Goal: Task Accomplishment & Management: Complete application form

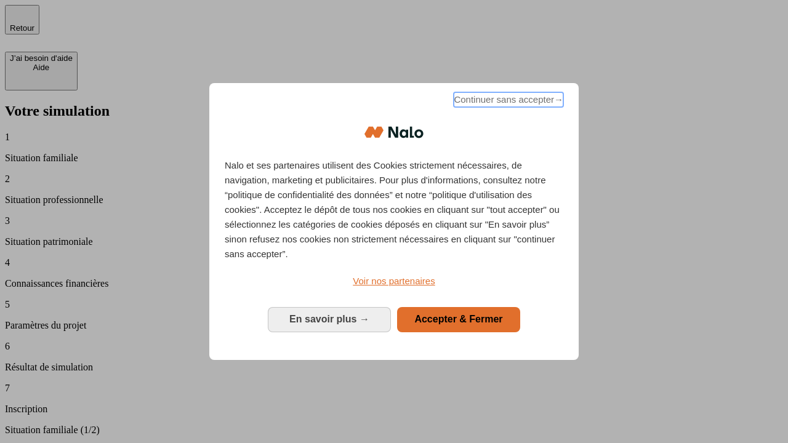
click at [507, 102] on span "Continuer sans accepter →" at bounding box center [509, 99] width 110 height 15
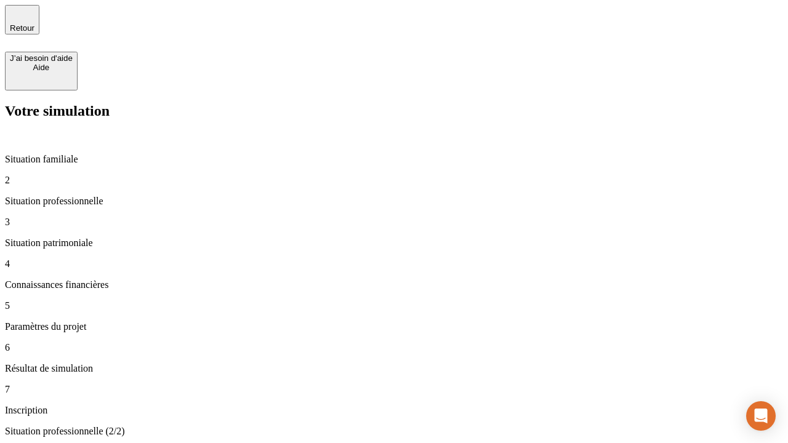
type input "30 000"
type input "40 000"
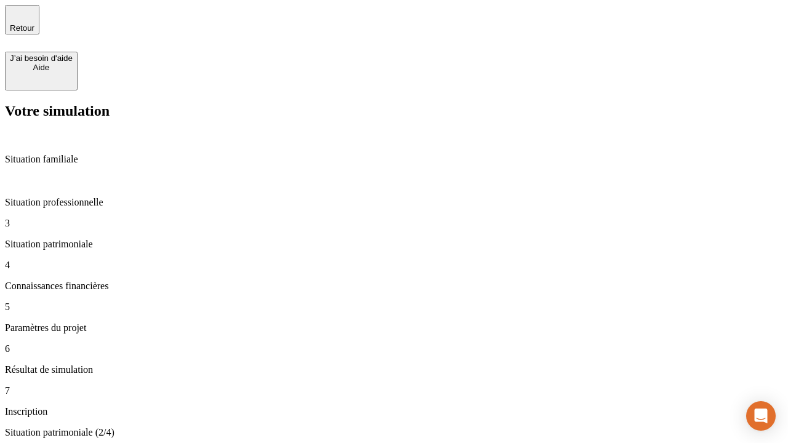
type input "1 100"
type input "20"
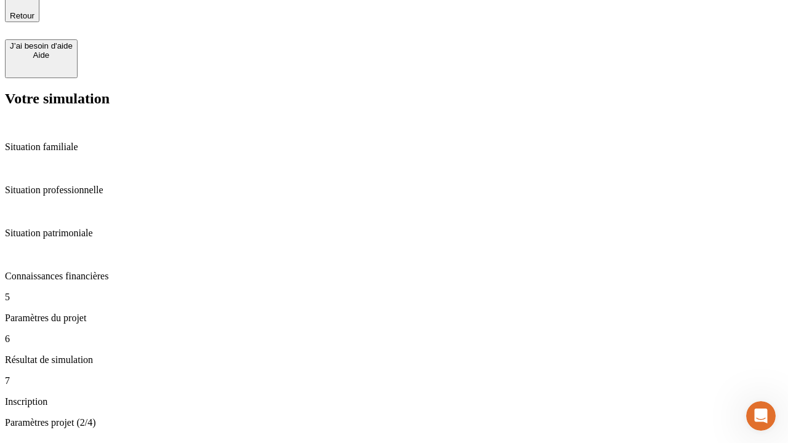
type input "40"
type input "50 000"
type input "640"
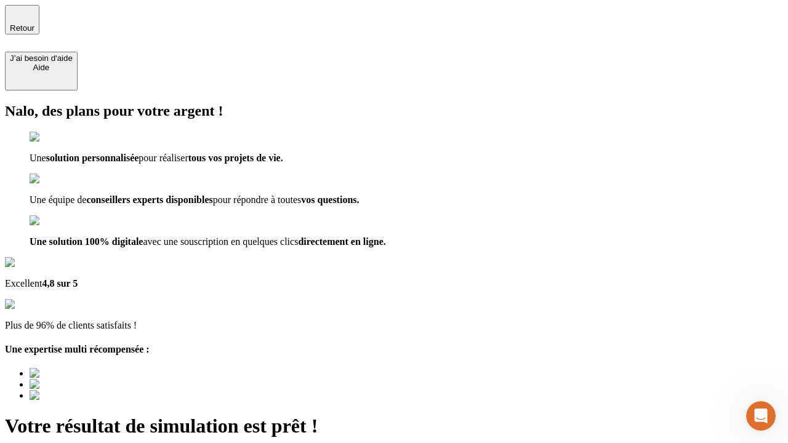
type input "[EMAIL_ADDRESS][DOMAIN_NAME]"
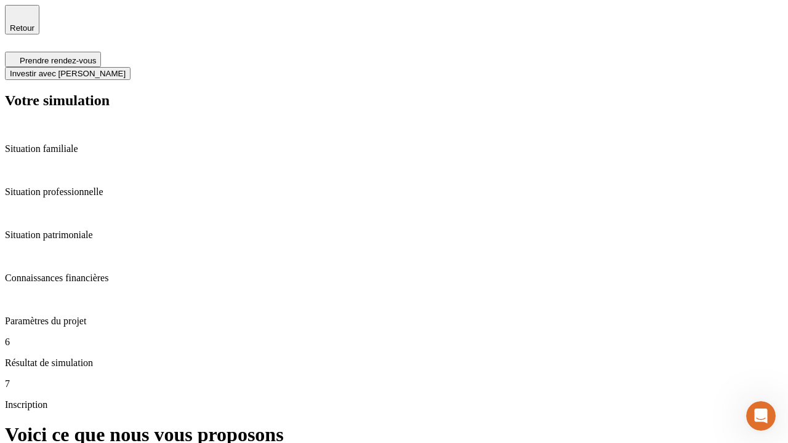
click at [126, 69] on span "Investir avec [PERSON_NAME]" at bounding box center [68, 73] width 116 height 9
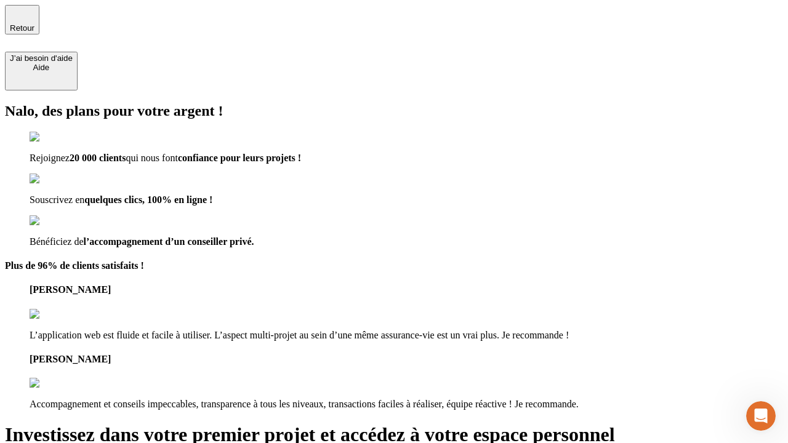
type input "[EMAIL_ADDRESS][DOMAIN_NAME]"
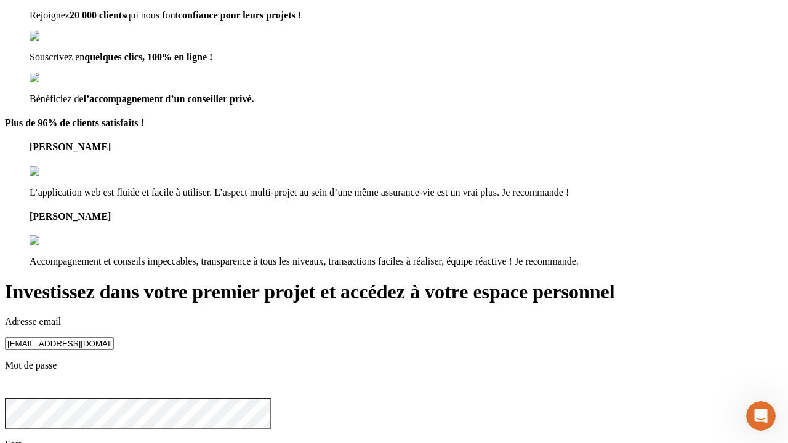
scroll to position [38, 0]
